Goal: Navigation & Orientation: Find specific page/section

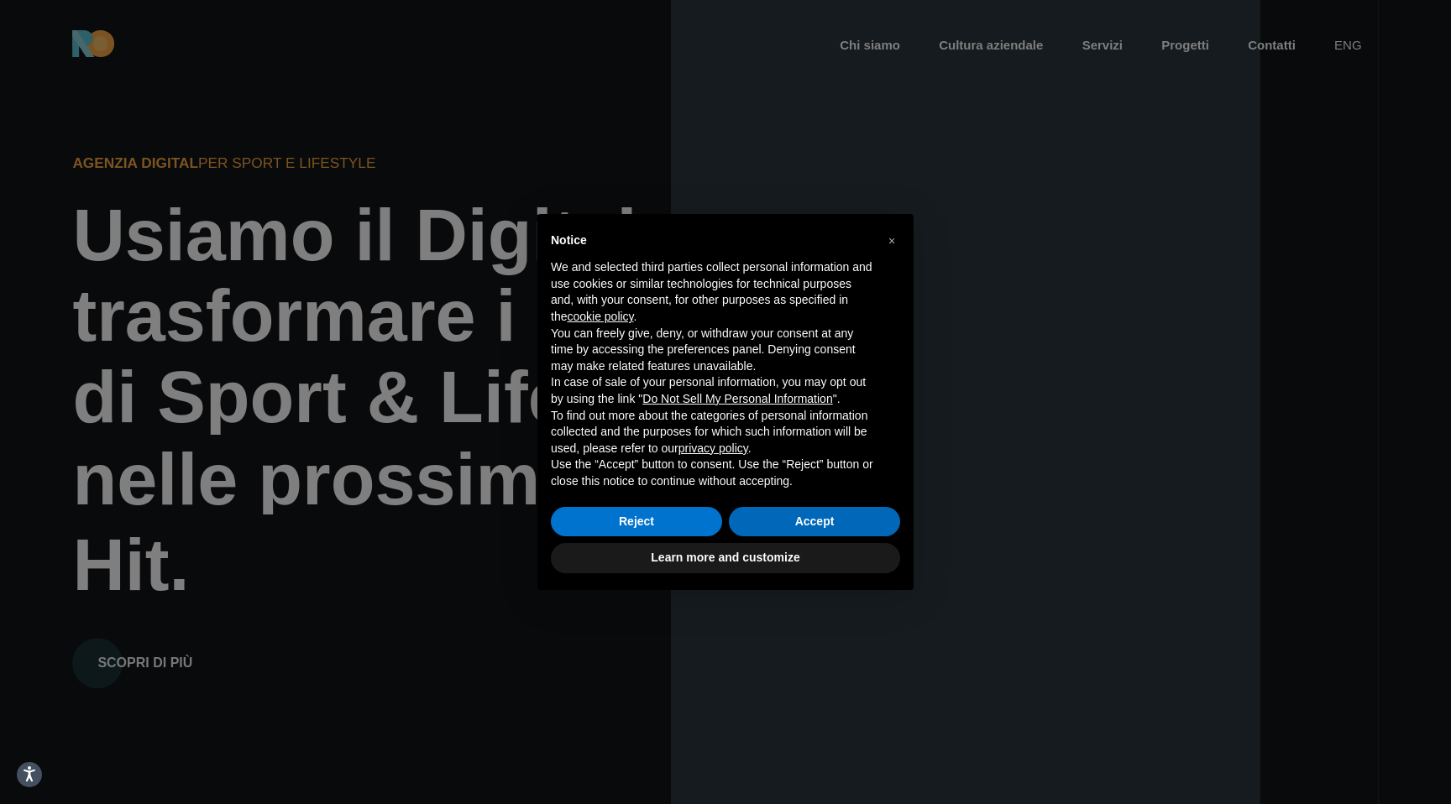
click at [811, 516] on button "Accept" at bounding box center [814, 522] width 171 height 30
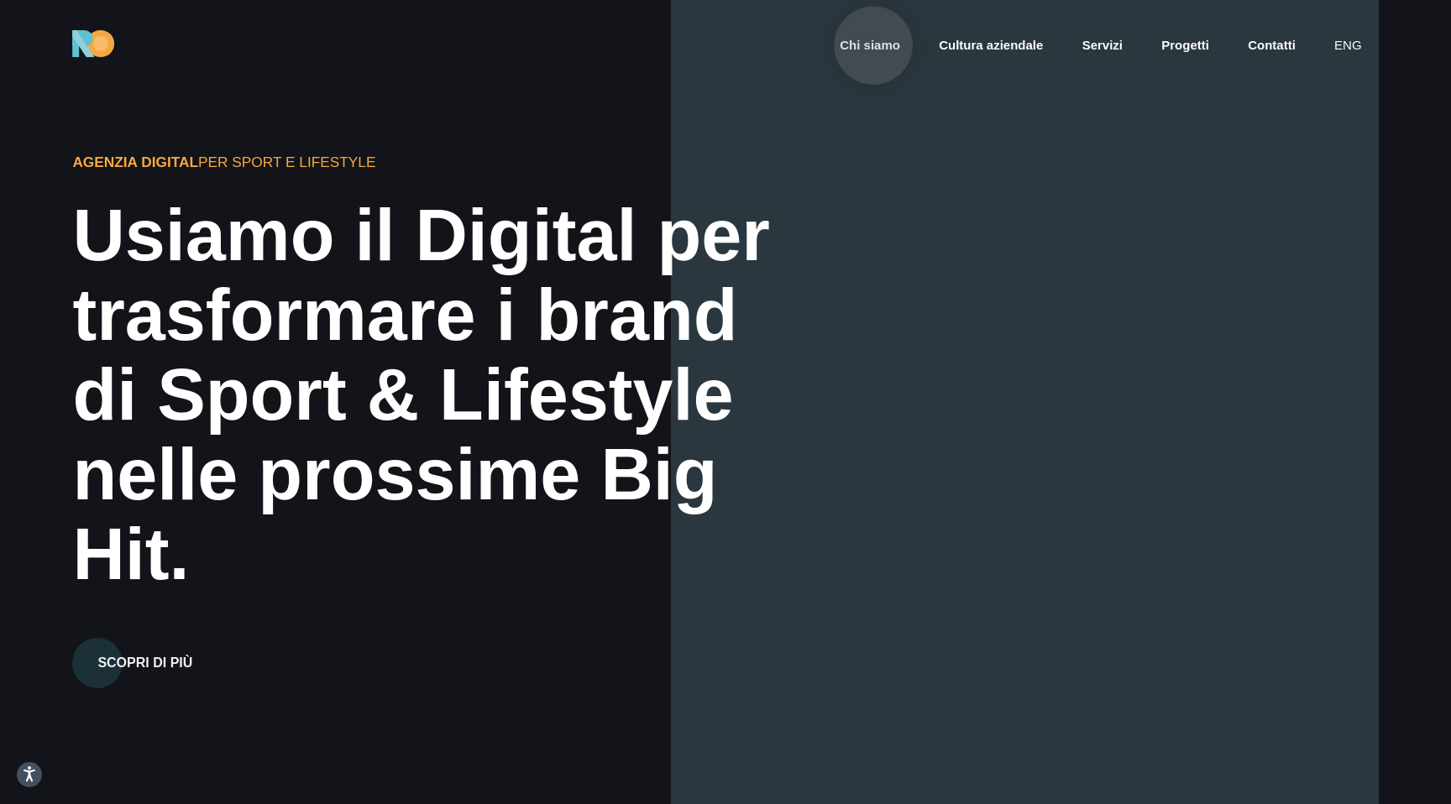
click at [873, 45] on link "Chi siamo" at bounding box center [870, 45] width 64 height 19
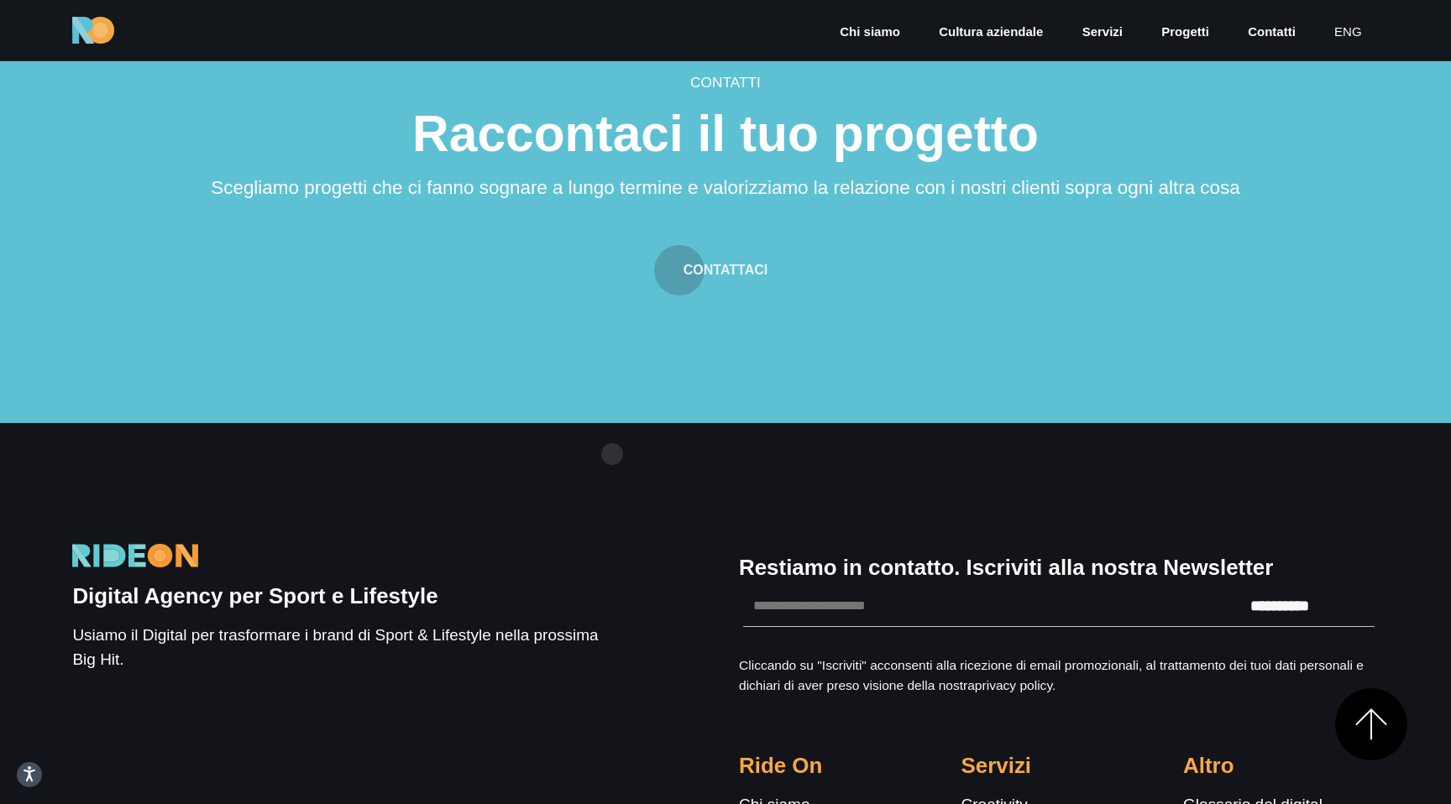
scroll to position [6406, 0]
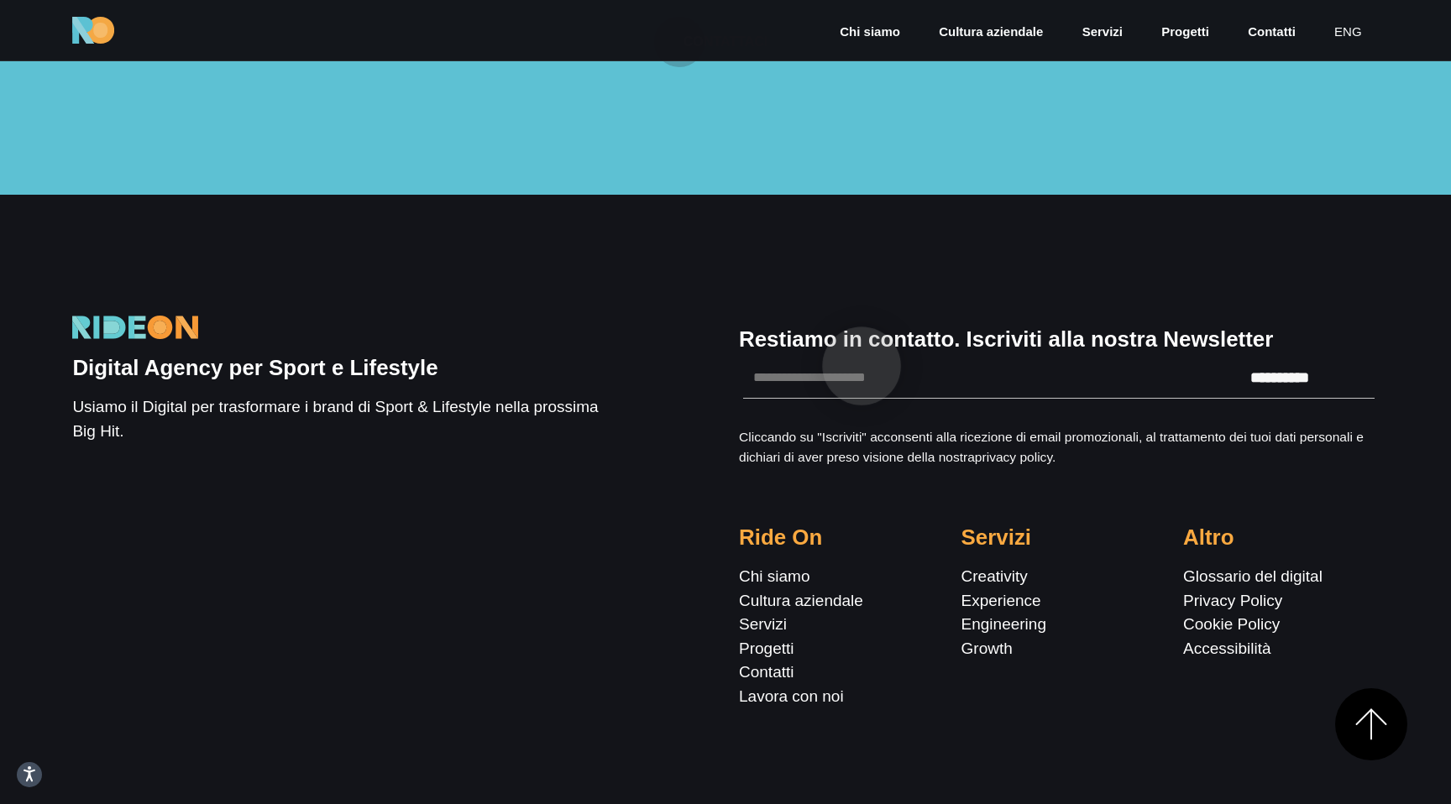
click at [862, 366] on input "Email *" at bounding box center [964, 378] width 442 height 42
click at [951, 258] on div "**********" at bounding box center [725, 502] width 1306 height 615
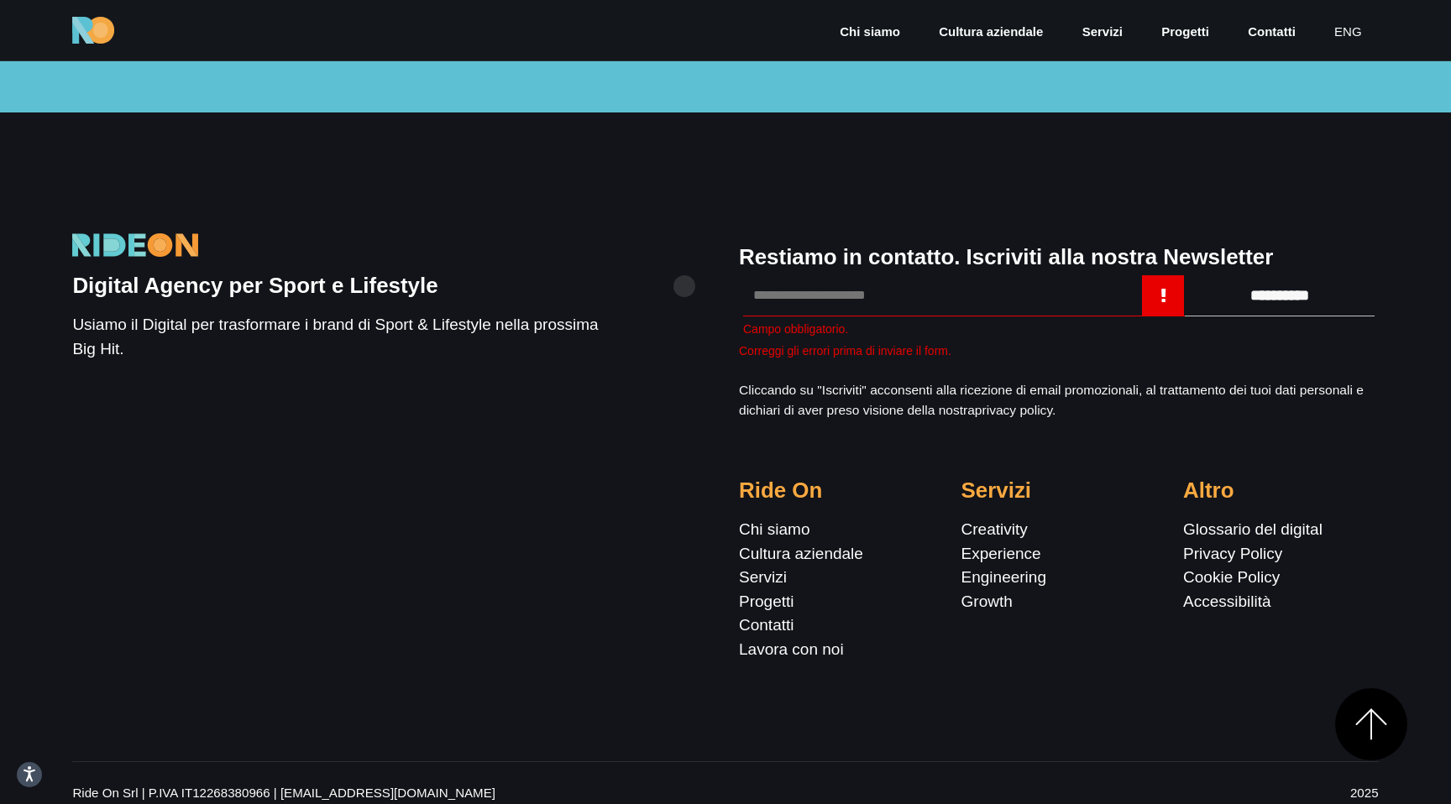
scroll to position [6509, 0]
